Goal: Task Accomplishment & Management: Use online tool/utility

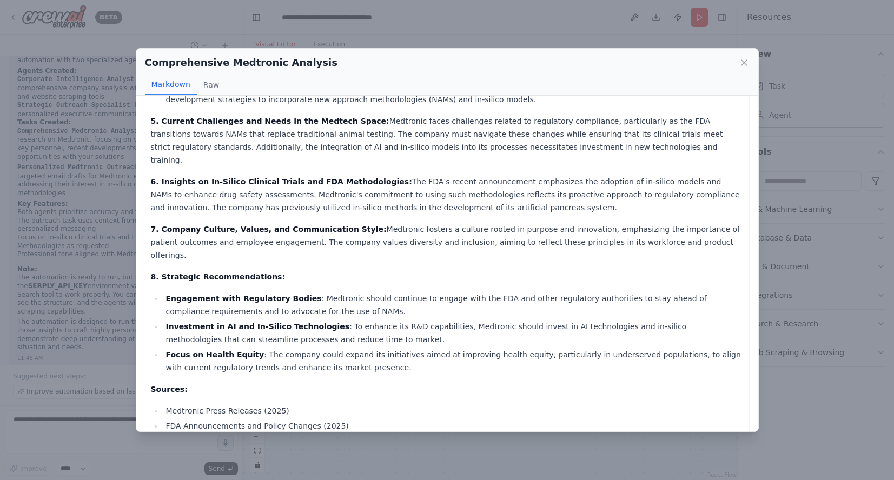
scroll to position [337, 0]
click at [741, 62] on icon at bounding box center [744, 62] width 11 height 11
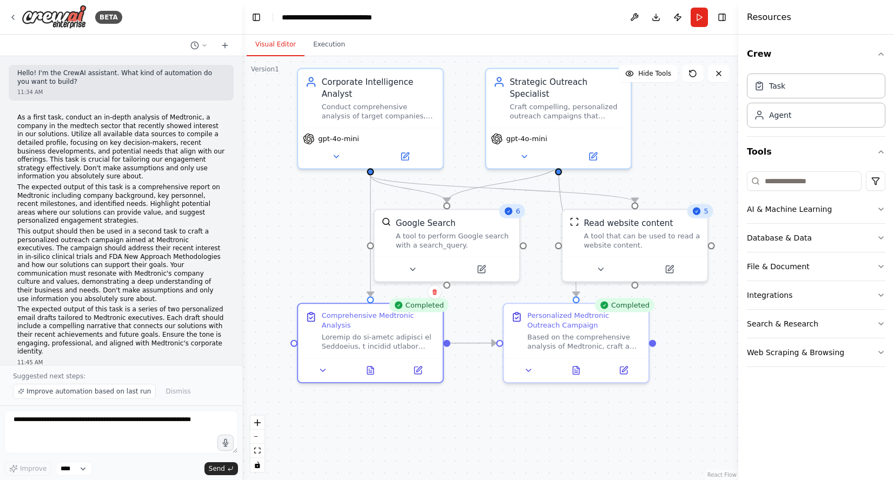
scroll to position [1, 0]
click at [575, 371] on icon at bounding box center [576, 368] width 6 height 8
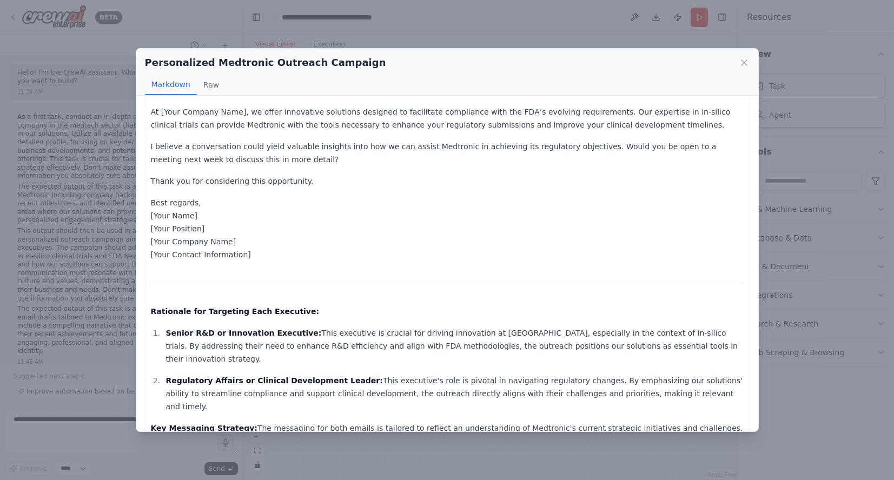
scroll to position [494, 0]
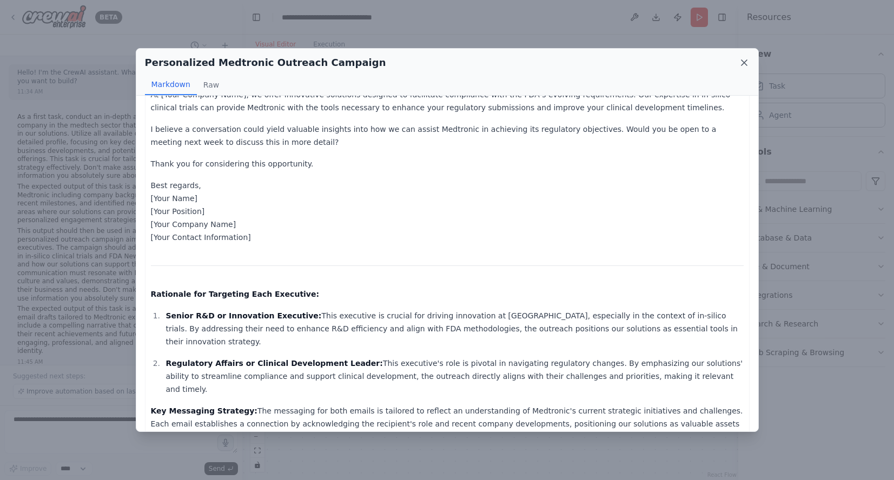
click at [743, 60] on icon at bounding box center [744, 62] width 11 height 11
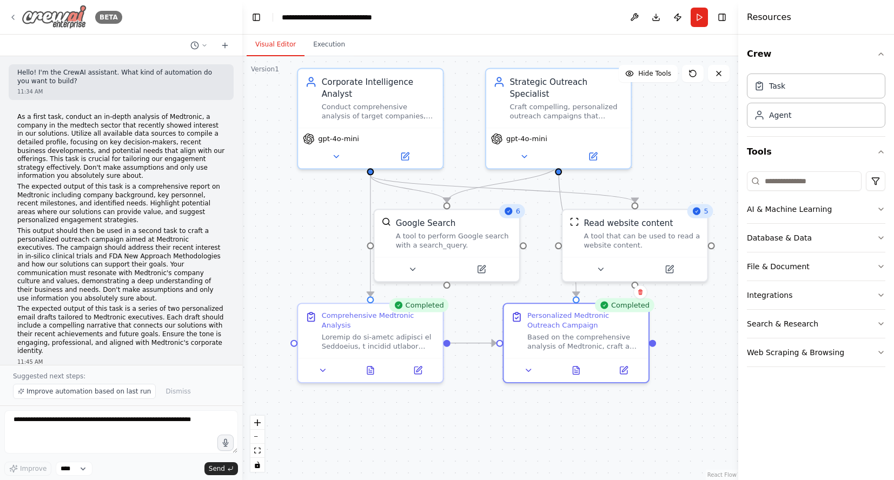
click at [14, 15] on icon at bounding box center [13, 17] width 9 height 9
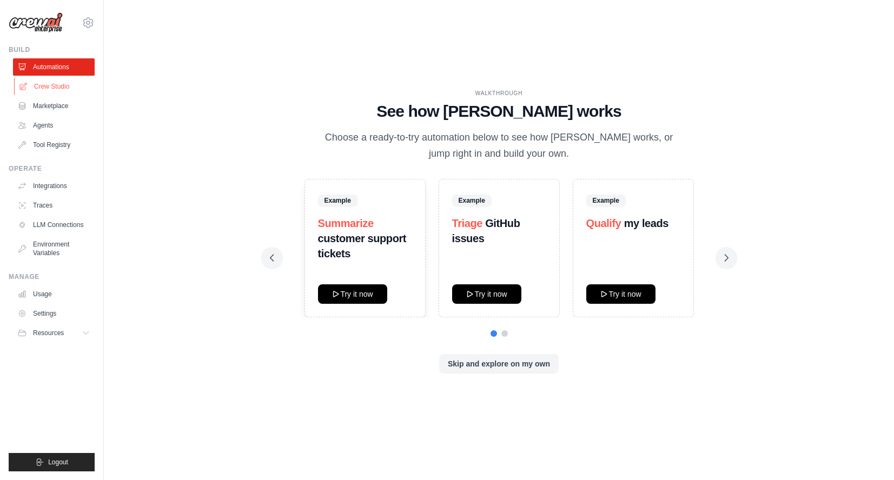
click at [58, 85] on link "Crew Studio" at bounding box center [55, 86] width 82 height 17
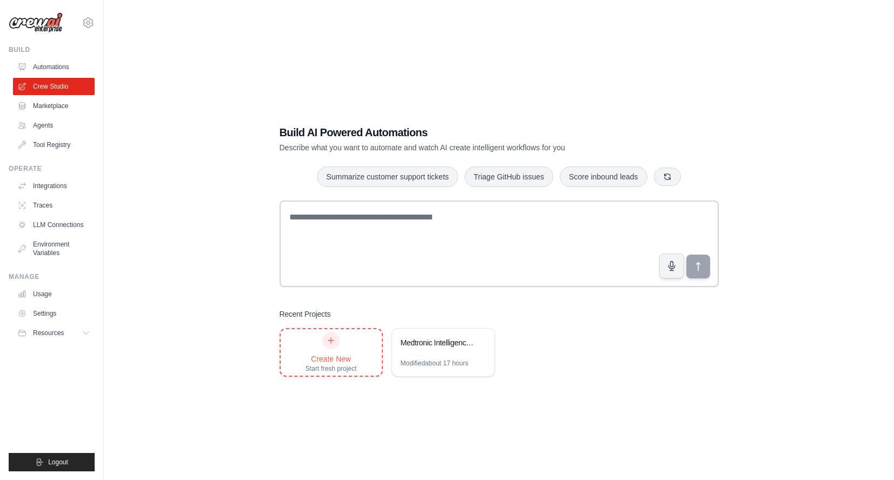
click at [329, 338] on icon at bounding box center [331, 340] width 9 height 9
click at [442, 344] on div "Medtronic Intelligence & Outreach" at bounding box center [438, 342] width 74 height 11
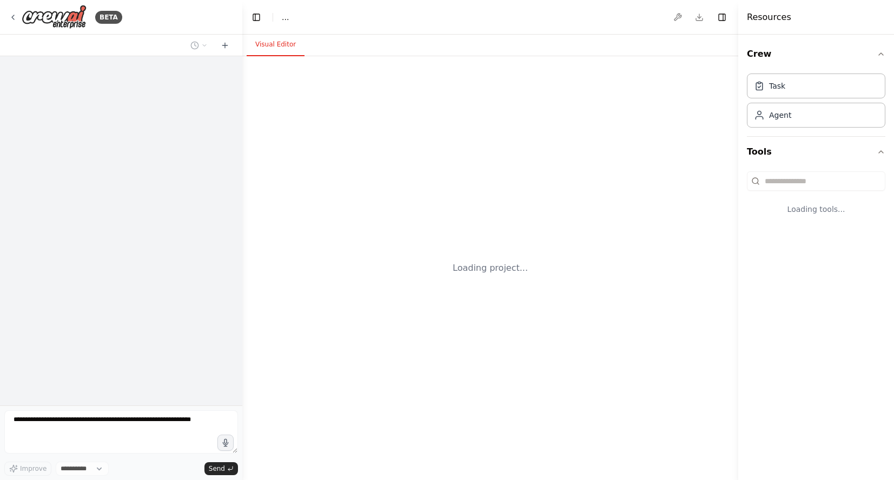
select select "****"
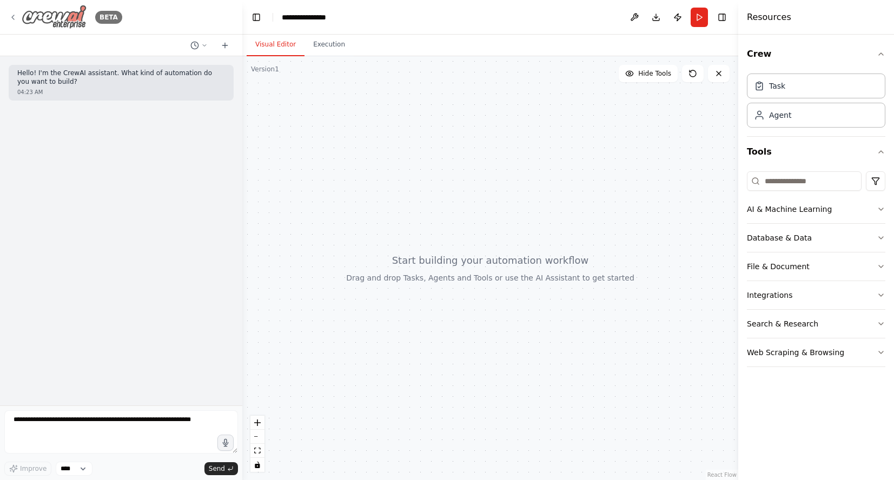
click at [10, 15] on icon at bounding box center [13, 17] width 9 height 9
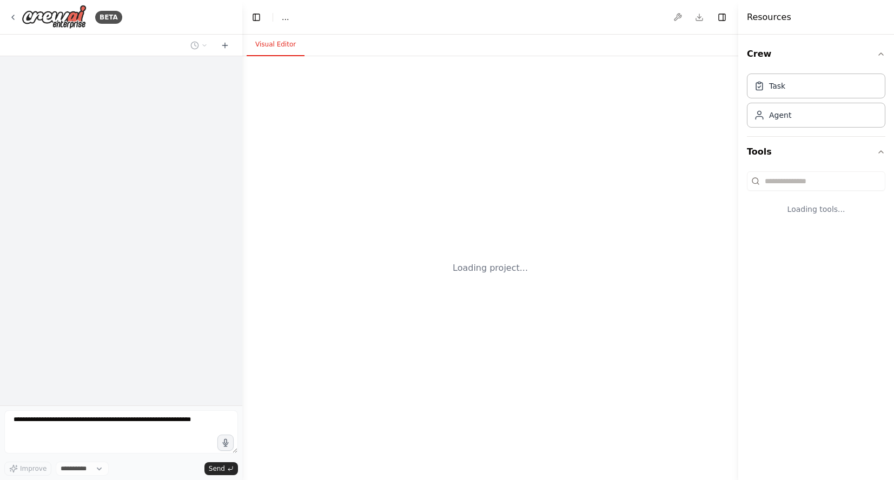
select select "****"
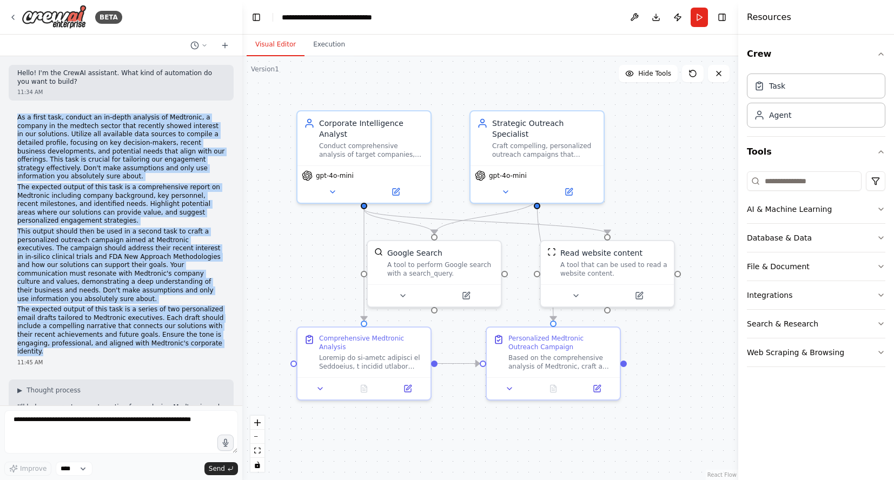
drag, startPoint x: 208, startPoint y: 343, endPoint x: 14, endPoint y: 119, distance: 296.7
click at [14, 119] on div "As a first task, conduct an in-depth analysis of Medtronic, a company in the me…" at bounding box center [121, 240] width 225 height 262
copy div "As a first task, conduct an in-depth analysis of Medtronic, a company in the me…"
click at [13, 18] on icon at bounding box center [13, 17] width 2 height 4
